Goal: Transaction & Acquisition: Download file/media

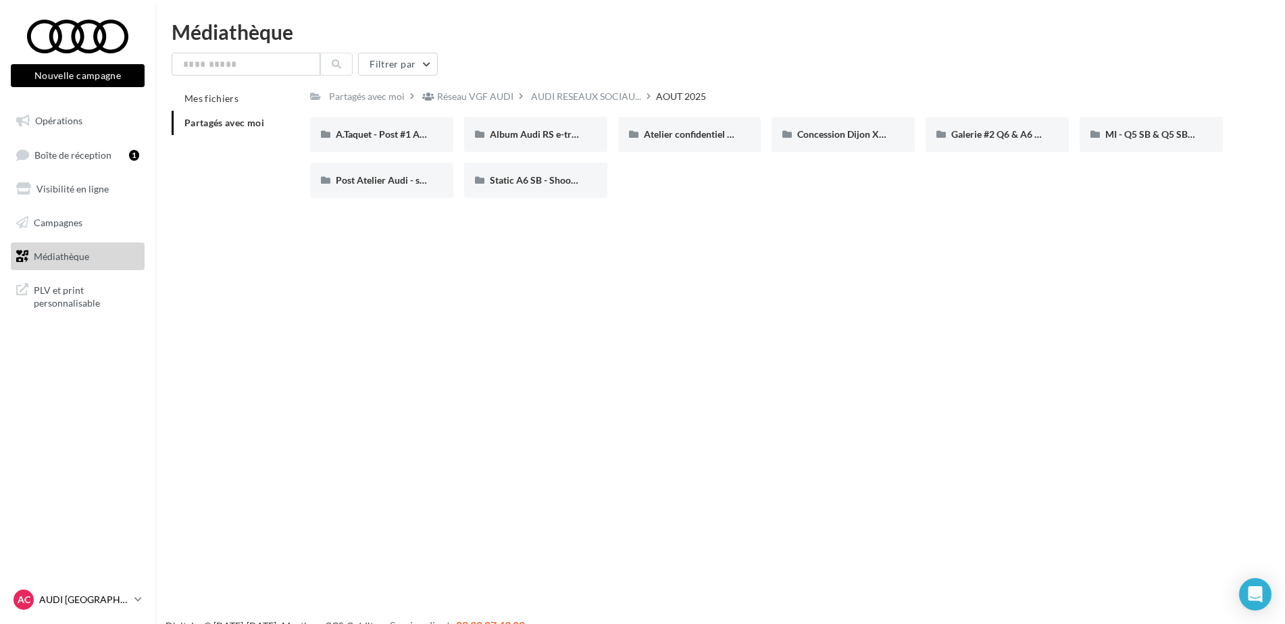
click at [55, 607] on div "AC AUDI CLERMONT FERRAND audi-cler-cha" at bounding box center [72, 600] width 116 height 20
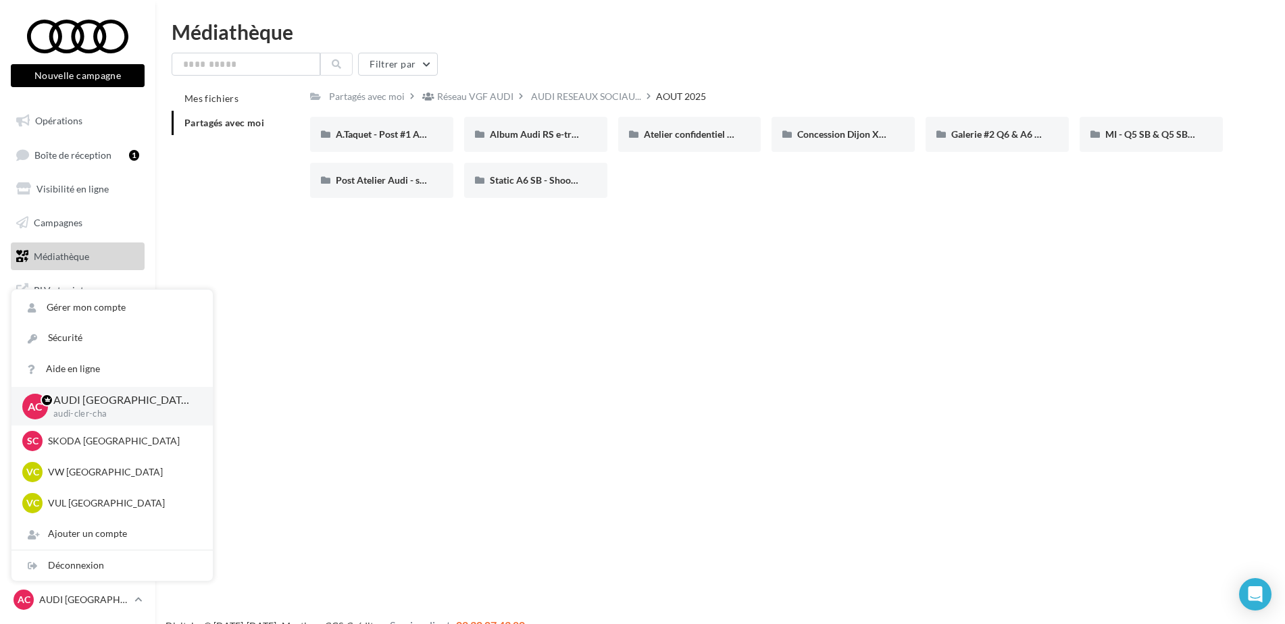
click at [589, 409] on div "Nouvelle campagne Nouvelle campagne Opérations Boîte de réception 1 Visibilité …" at bounding box center [642, 334] width 1285 height 624
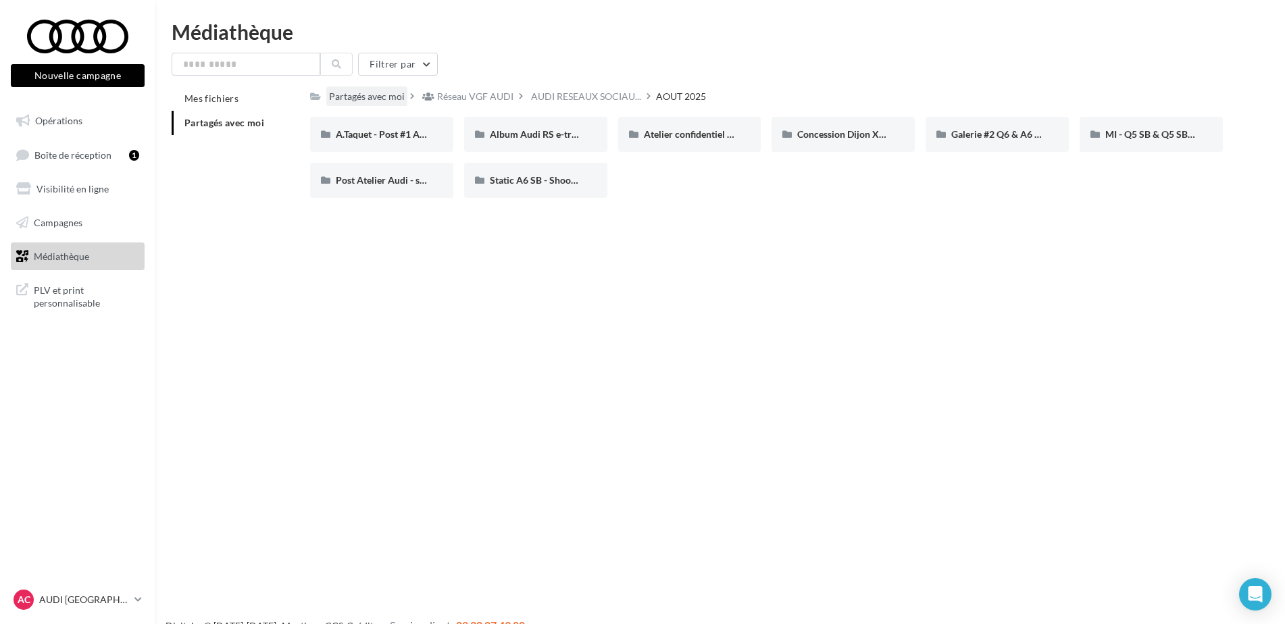
click at [387, 101] on div "Partagés avec moi" at bounding box center [367, 97] width 76 height 14
click at [668, 266] on div "Nouvelle campagne Nouvelle campagne Opérations Boîte de réception 1 Visibilité …" at bounding box center [642, 334] width 1285 height 624
click at [413, 176] on div "AUDI VN" at bounding box center [382, 181] width 92 height 14
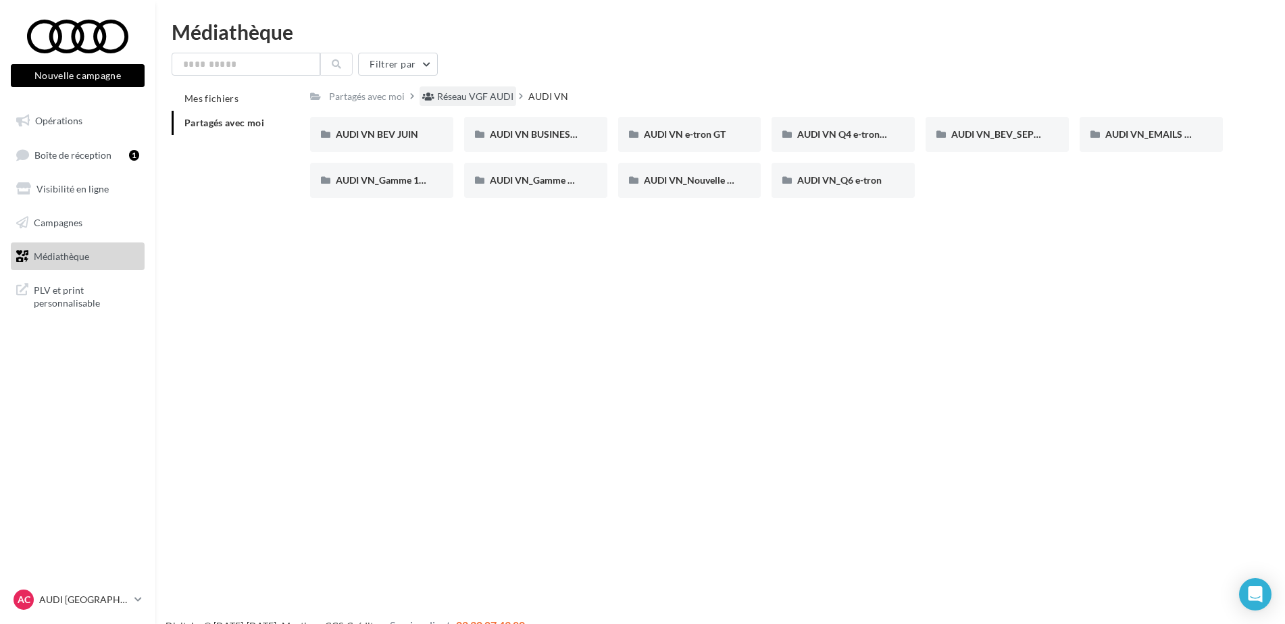
click at [495, 97] on div "Réseau VGF AUDI" at bounding box center [475, 97] width 76 height 14
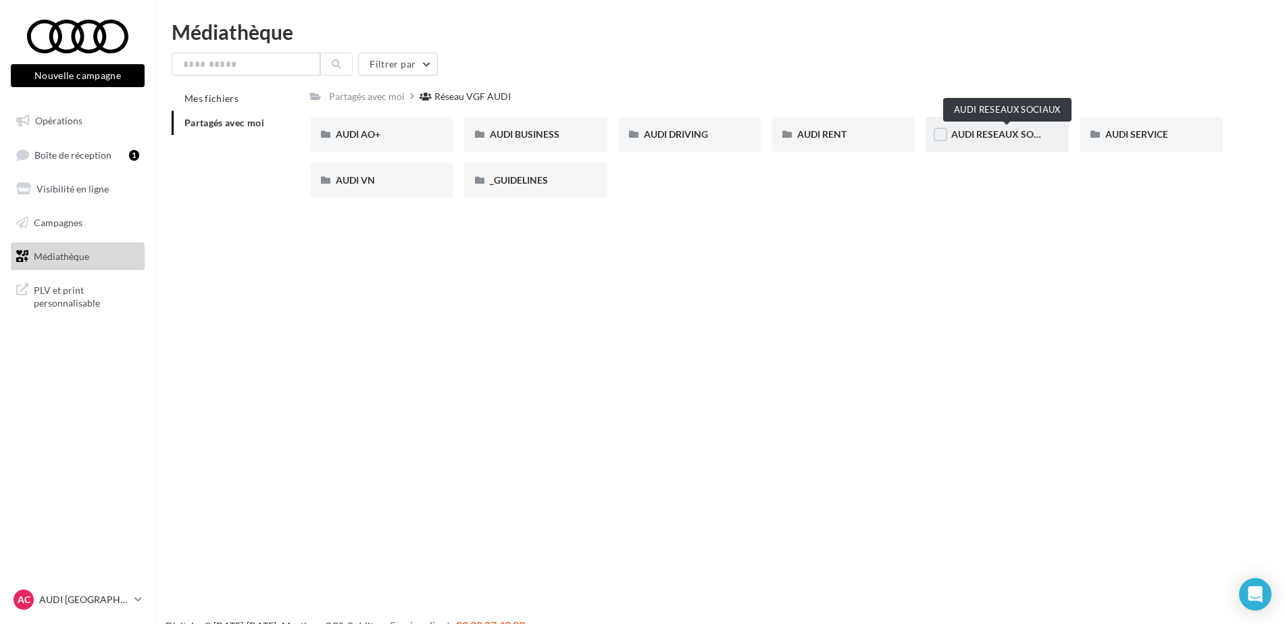
click at [1021, 134] on span "AUDI RESEAUX SOCIAUX" at bounding box center [1007, 133] width 112 height 11
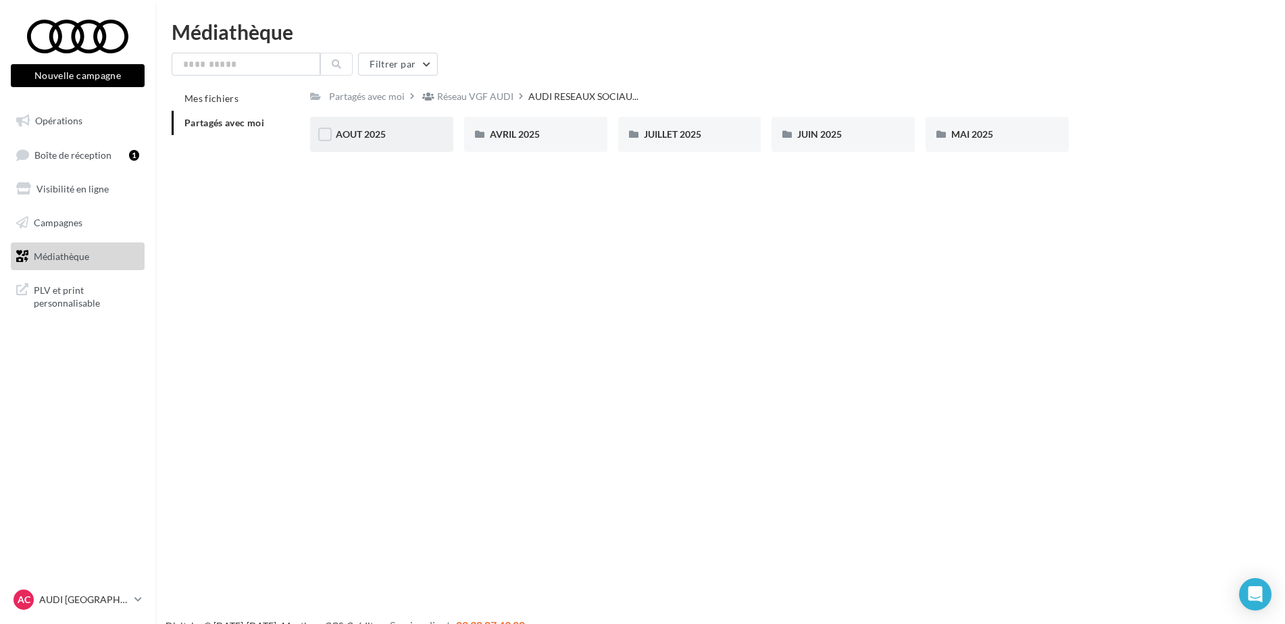
click at [384, 142] on div "AOUT 2025" at bounding box center [381, 134] width 143 height 35
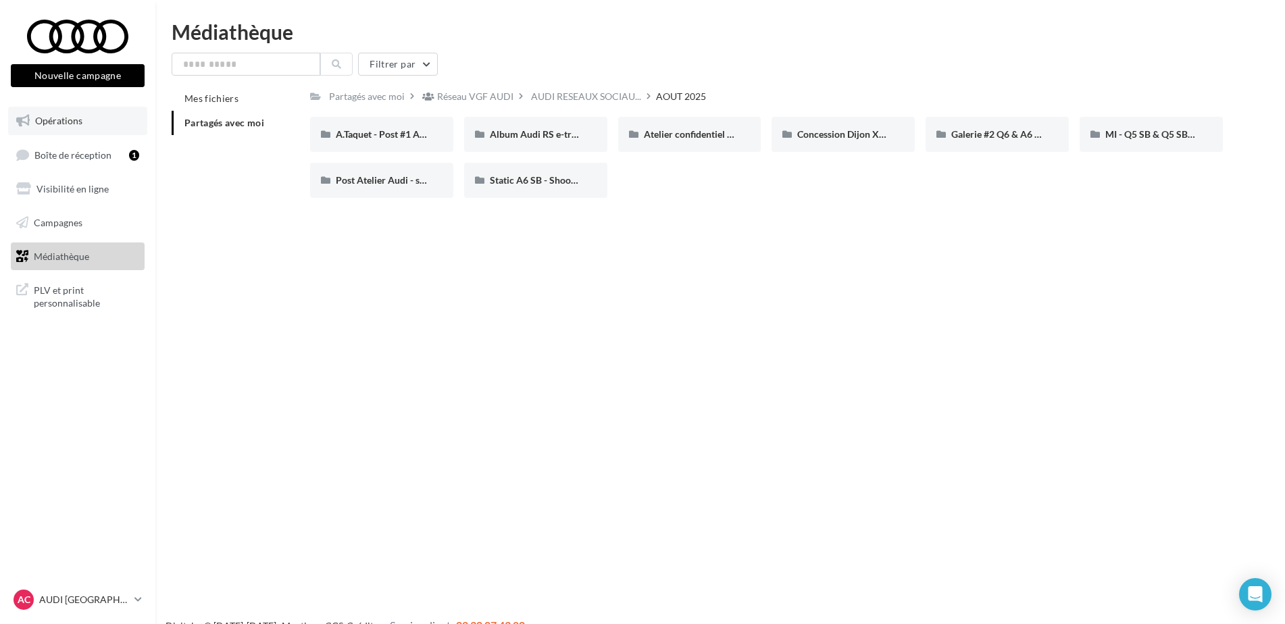
click at [74, 114] on link "Opérations" at bounding box center [77, 121] width 139 height 28
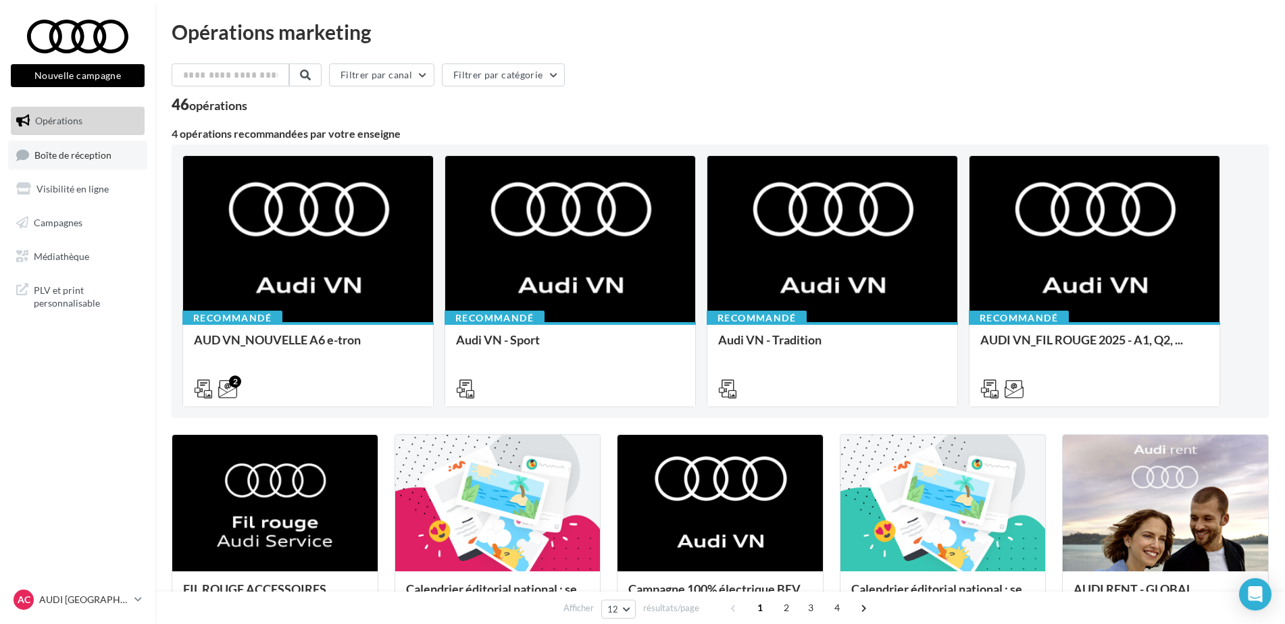
click at [87, 156] on span "Boîte de réception" at bounding box center [72, 154] width 77 height 11
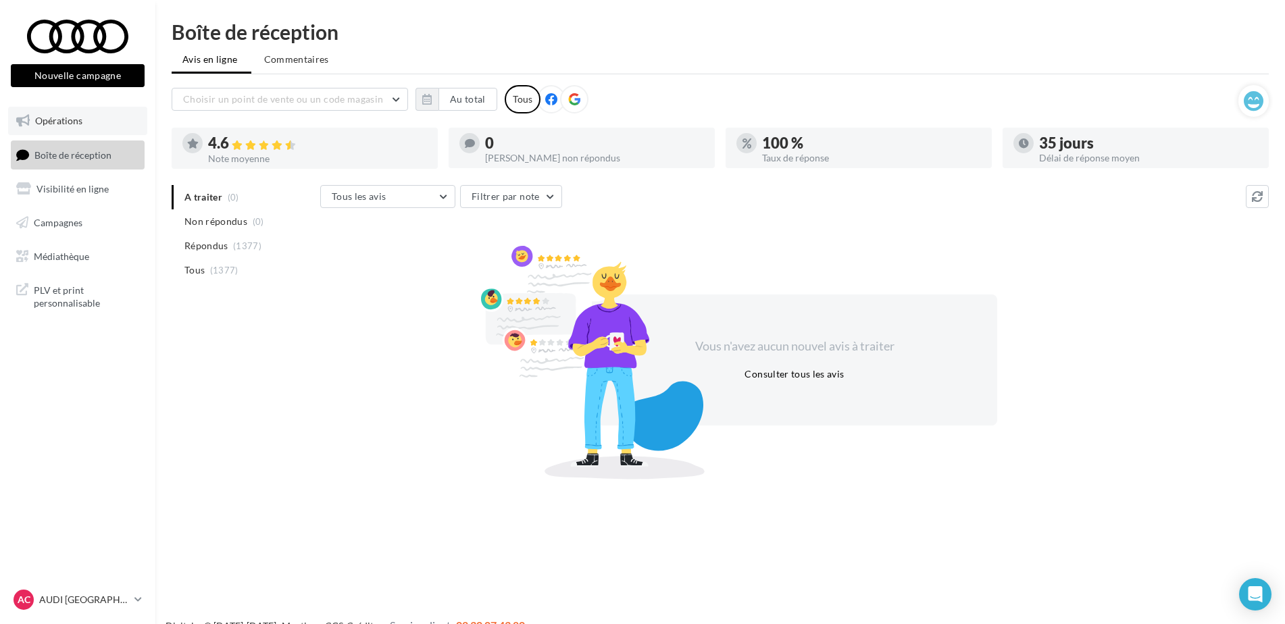
click at [97, 122] on link "Opérations" at bounding box center [77, 121] width 139 height 28
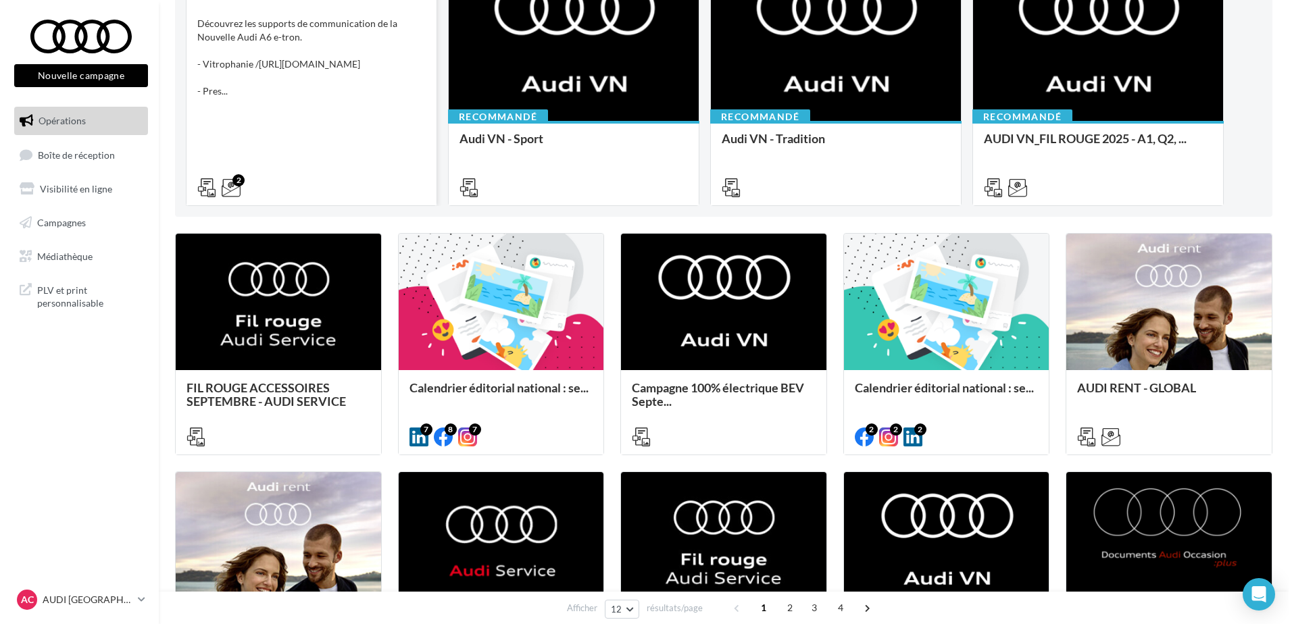
scroll to position [203, 0]
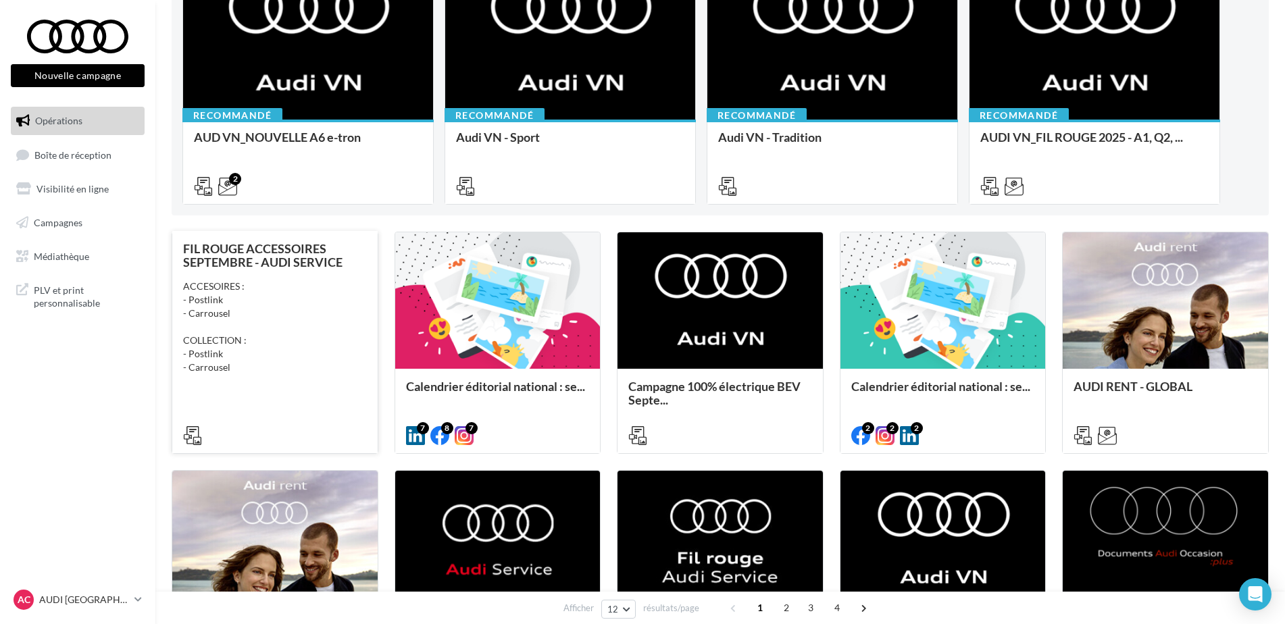
click at [307, 376] on div "FIL ROUGE ACCESSOIRES SEPTEMBRE - AUDI SERVICE ACCESOIRES : - Postlink - Carrou…" at bounding box center [275, 341] width 184 height 199
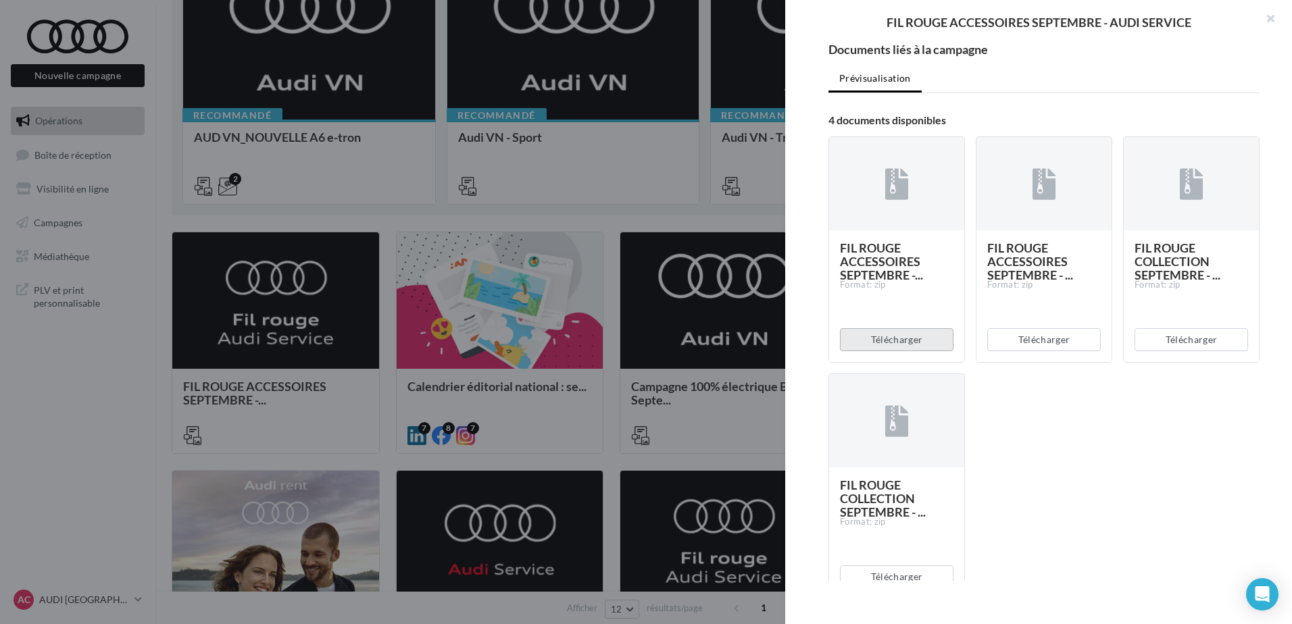
click at [903, 335] on button "Télécharger" at bounding box center [897, 339] width 114 height 23
click at [1015, 503] on div "FIL ROUGE ACCESSOIRES SEPTEMBRE -... Format: zip Télécharger FIL ROUGE ACCESSOI…" at bounding box center [1049, 374] width 442 height 496
click at [1036, 331] on button "Télécharger" at bounding box center [1044, 339] width 114 height 23
click at [936, 72] on ul "Prévisualisation" at bounding box center [1043, 79] width 431 height 27
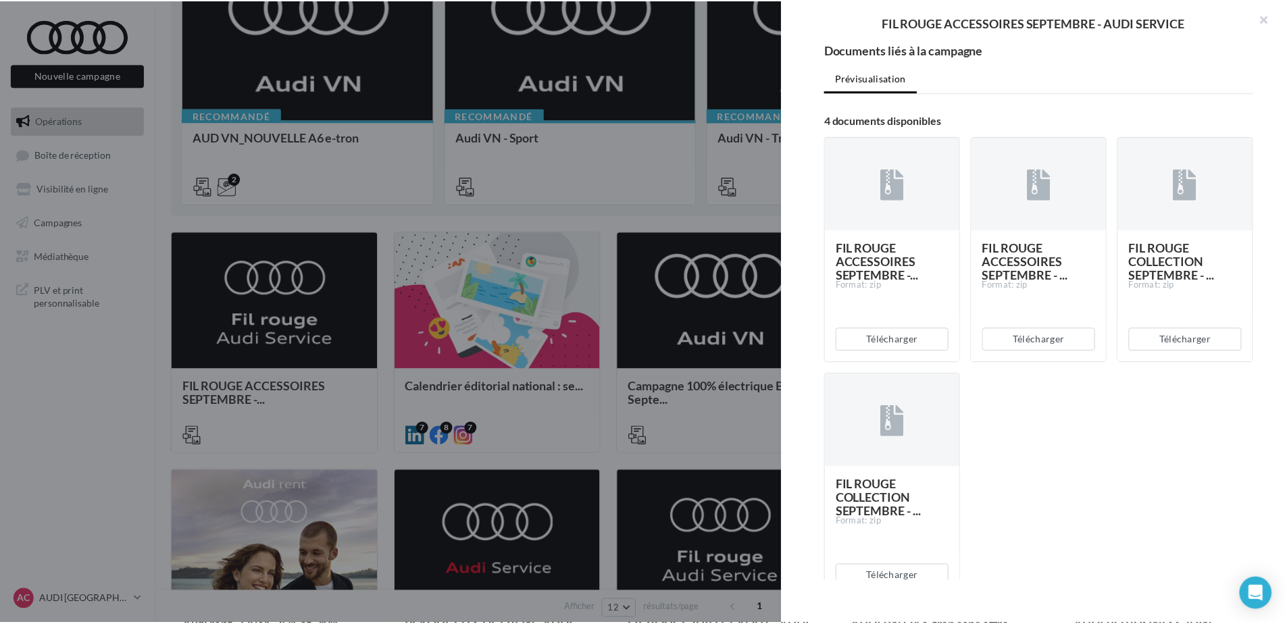
scroll to position [0, 0]
